Goal: Find specific page/section: Find specific page/section

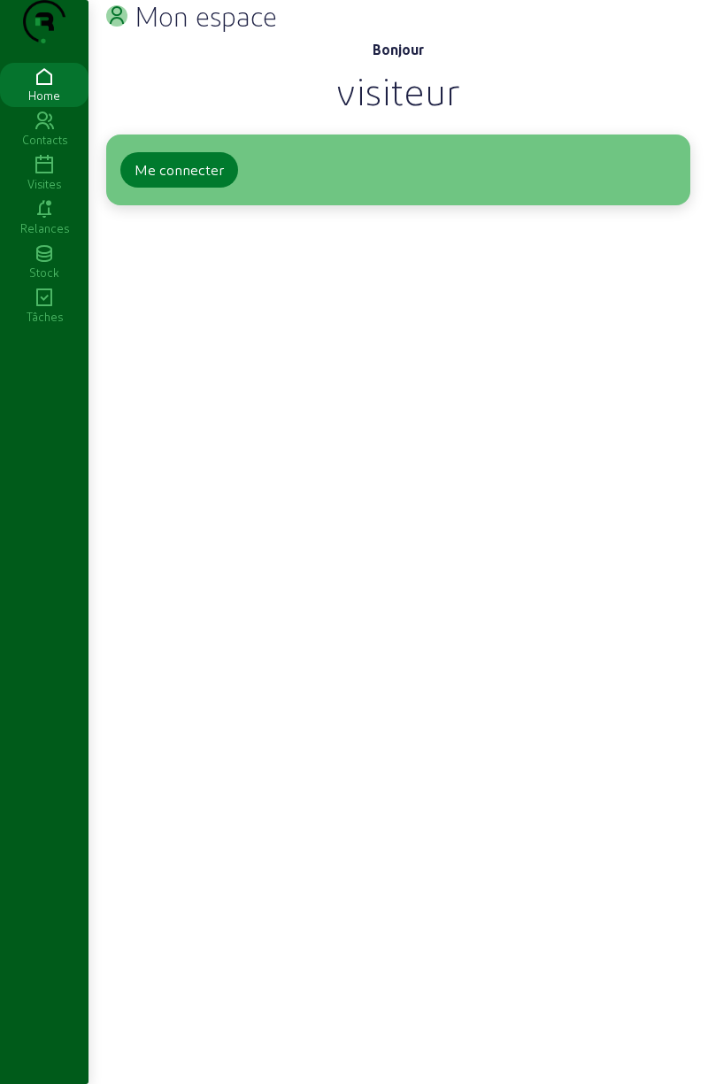
click at [201, 181] on div "Me connecter" at bounding box center [178, 169] width 89 height 21
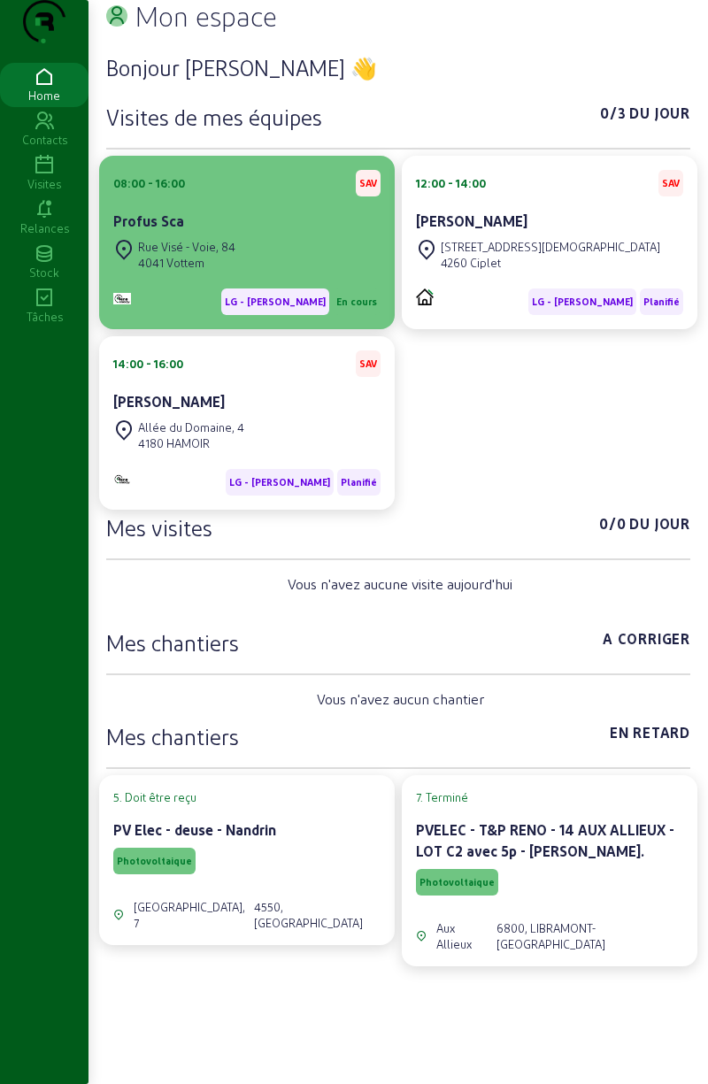
click at [266, 274] on div "Rue Visé - Voie, 84 4041 Vottem" at bounding box center [246, 254] width 267 height 39
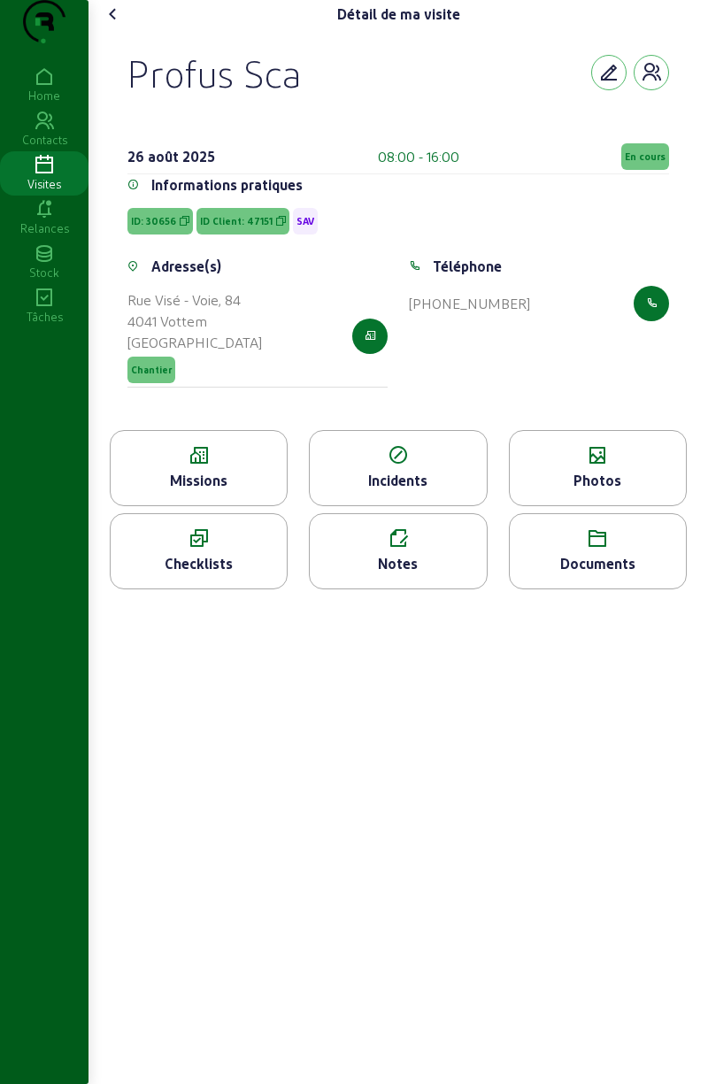
click at [229, 491] on div "Missions" at bounding box center [199, 480] width 176 height 21
